Goal: Information Seeking & Learning: Check status

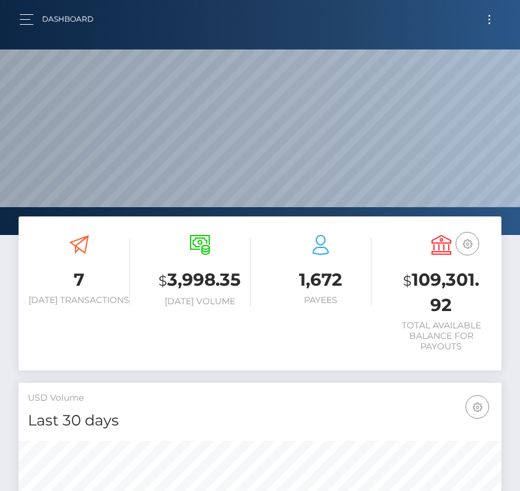
scroll to position [219, 232]
click at [489, 20] on button "Toggle navigation" at bounding box center [489, 19] width 23 height 17
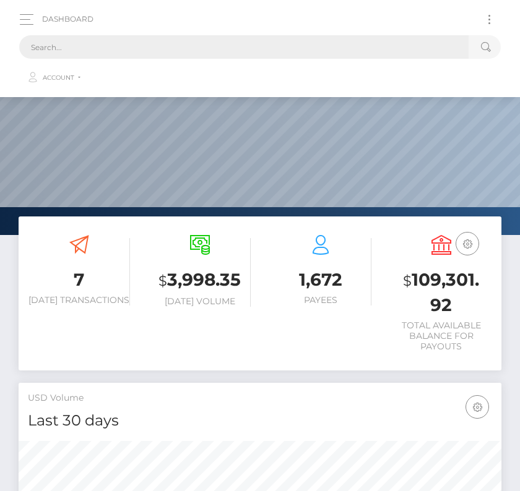
click at [251, 53] on input "text" at bounding box center [243, 47] width 449 height 24
paste input "733583"
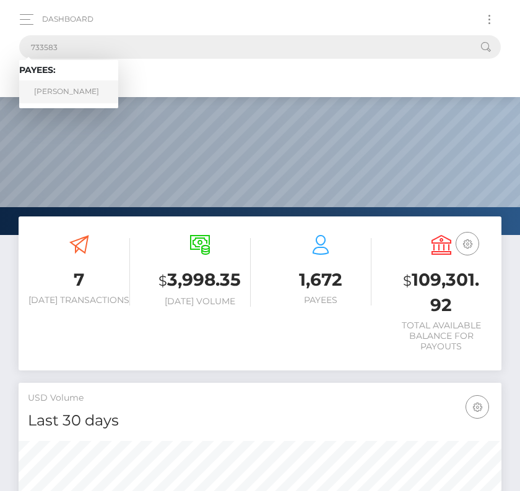
type input "733583"
click at [67, 84] on link "RICARDO MARCOLLA" at bounding box center [68, 91] width 99 height 23
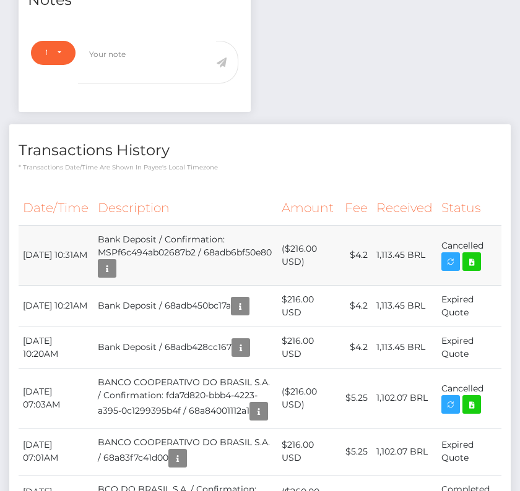
scroll to position [465, 0]
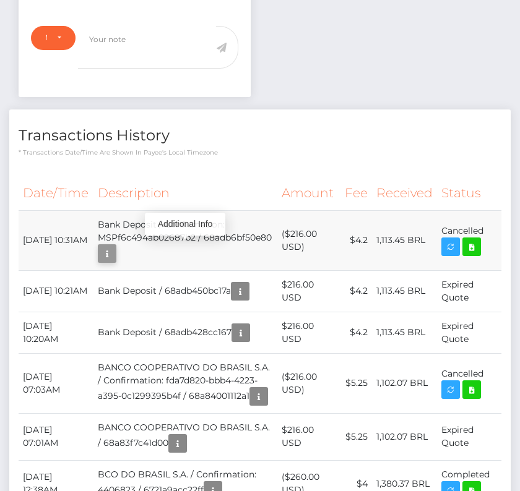
click at [115, 252] on icon "button" at bounding box center [107, 253] width 15 height 15
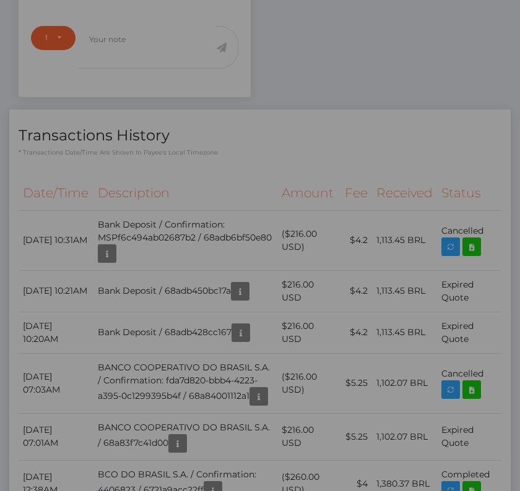
scroll to position [0, 0]
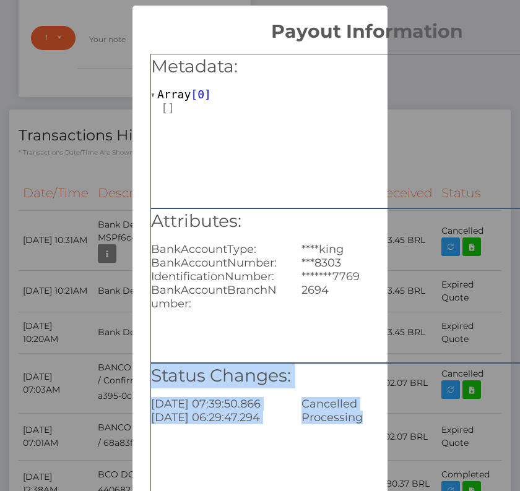
drag, startPoint x: 152, startPoint y: 369, endPoint x: 360, endPoint y: 472, distance: 231.7
click at [360, 472] on div "Status Changes: [DATE] 07:39:50.866 Cancelled [DATE] 06:29:47.294 Processing" at bounding box center [366, 440] width 433 height 155
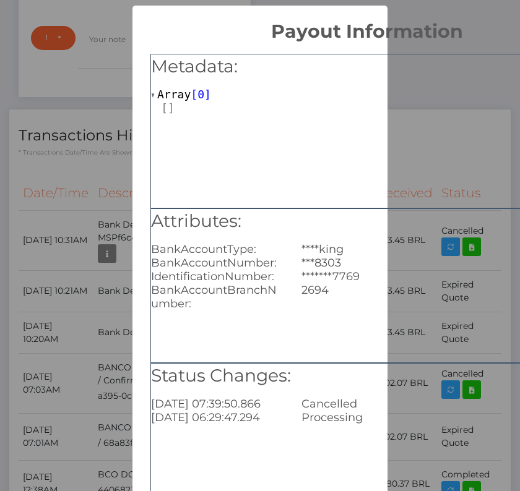
click at [170, 225] on h5 "Attributes:" at bounding box center [367, 221] width 432 height 25
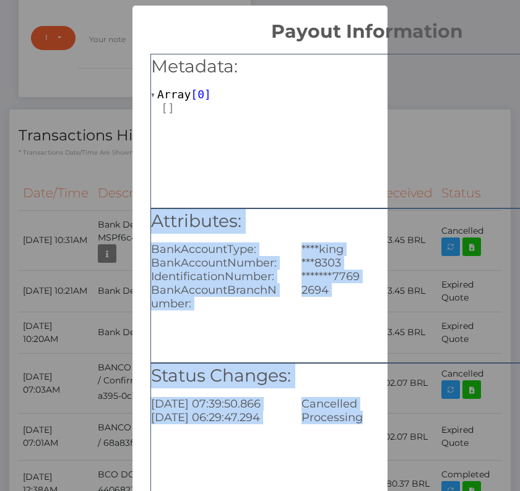
drag, startPoint x: 149, startPoint y: 215, endPoint x: 347, endPoint y: 458, distance: 313.2
click at [347, 458] on div "Metadata: Array [ 0 ] Attributes: BankAccountType: ****king BankAccountNumber: …" at bounding box center [366, 282] width 469 height 478
copy div "Attributes: BankAccountType: ****king BankAccountNumber: ***8303 Identification…"
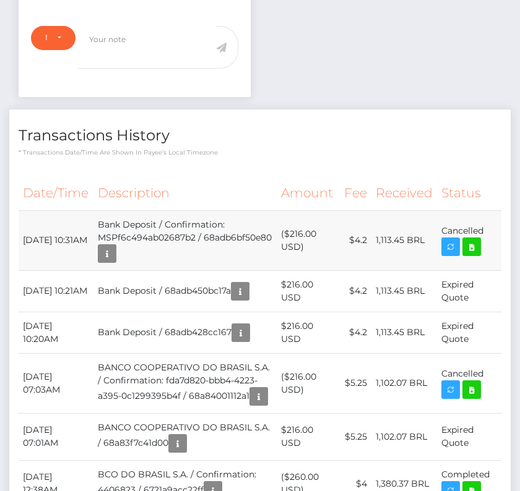
scroll to position [149, 149]
click at [115, 251] on icon "button" at bounding box center [107, 253] width 15 height 15
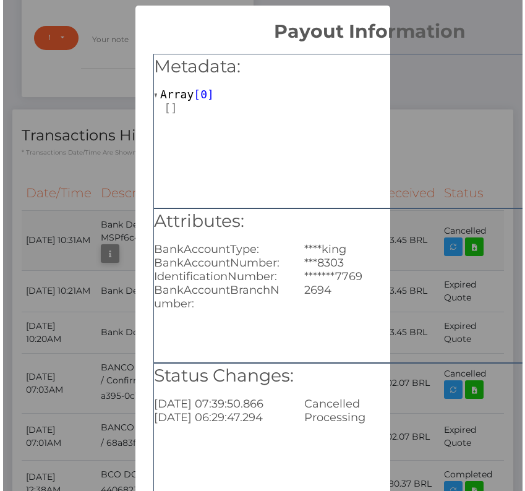
scroll to position [0, 0]
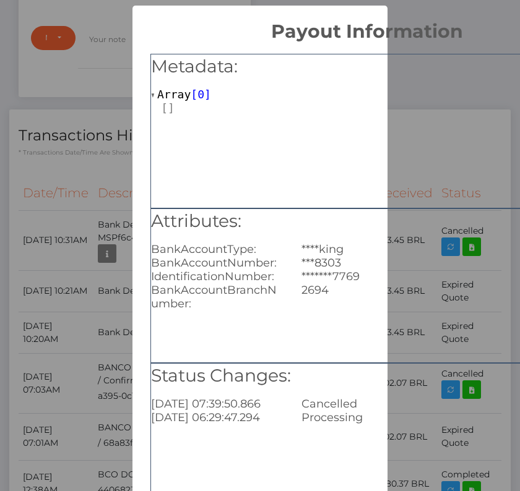
drag, startPoint x: 266, startPoint y: 457, endPoint x: 145, endPoint y: 373, distance: 147.1
click at [145, 373] on div "Metadata: Array [ 0 ] Attributes: BankAccountType: ****king BankAccountNumber: …" at bounding box center [366, 282] width 469 height 478
copy div "Status Changes: [DATE] 07:39:50.866 Cancelled [DATE] 06:29:47.294"
click at [306, 451] on div "Status Changes: [DATE] 07:39:50.866 Cancelled [DATE] 06:29:47.294 Processing" at bounding box center [366, 440] width 433 height 155
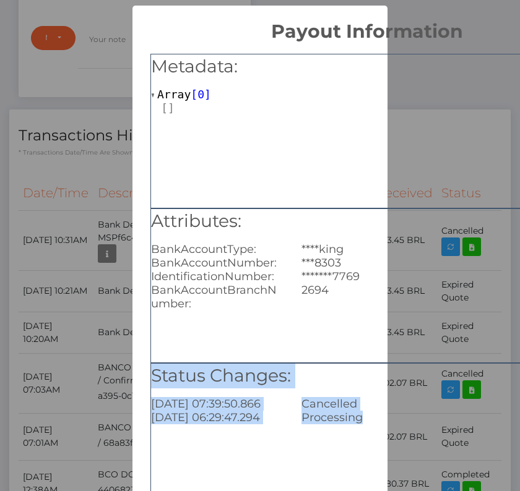
drag, startPoint x: 371, startPoint y: 439, endPoint x: 147, endPoint y: 371, distance: 234.3
click at [147, 371] on div "Metadata: Array [ 0 ] Attributes: BankAccountType: ****king BankAccountNumber: …" at bounding box center [366, 282] width 469 height 478
copy div "Status Changes: [DATE] 07:39:50.866 Cancelled [DATE] 06:29:47.294 Processing"
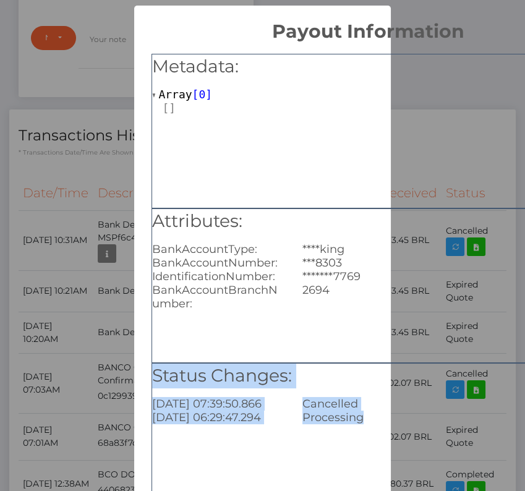
scroll to position [149, 150]
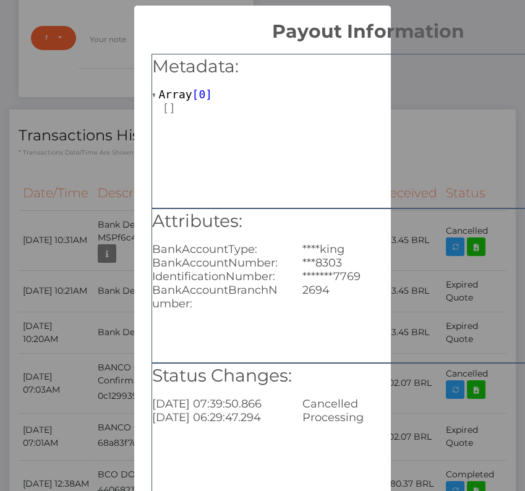
click at [65, 203] on div "× Payout Information Metadata: Array [ 0 ] Attributes: BankAccountType: ****kin…" at bounding box center [262, 245] width 525 height 491
